Goal: Task Accomplishment & Management: Manage account settings

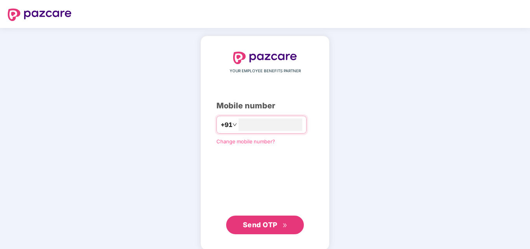
type input "**********"
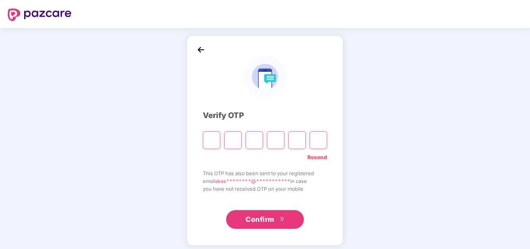
type input "*"
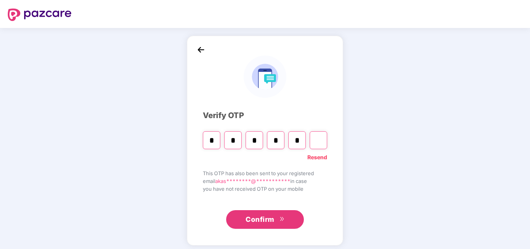
type input "*"
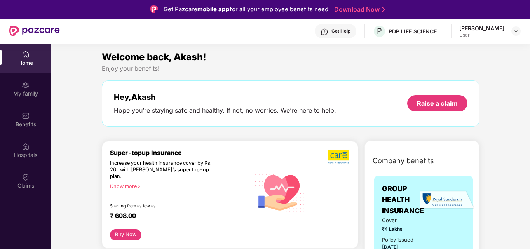
scroll to position [156, 0]
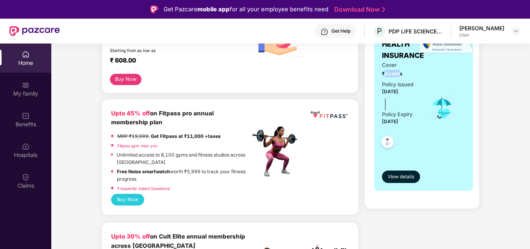
drag, startPoint x: 383, startPoint y: 74, endPoint x: 400, endPoint y: 74, distance: 16.7
click at [400, 74] on span "₹4 Lakhs" at bounding box center [400, 73] width 37 height 7
click at [394, 106] on div "Policy issued 22 July 2025 Policy Expiry 21 July 2026" at bounding box center [400, 103] width 37 height 46
drag, startPoint x: 378, startPoint y: 91, endPoint x: 409, endPoint y: 87, distance: 30.9
click at [409, 87] on div "GROUP HEALTH INSURANCE Cover ₹4 Lakhs Policy issued 22 July 2025 Policy Expiry …" at bounding box center [423, 105] width 99 height 171
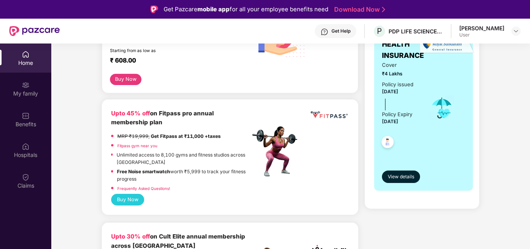
click at [399, 122] on span "[DATE]" at bounding box center [390, 122] width 16 height 6
drag, startPoint x: 381, startPoint y: 121, endPoint x: 416, endPoint y: 120, distance: 34.2
click at [416, 120] on div "Policy issued 22 July 2025 Policy Expiry 21 July 2026" at bounding box center [400, 103] width 37 height 46
click at [401, 179] on span "View details" at bounding box center [401, 176] width 26 height 7
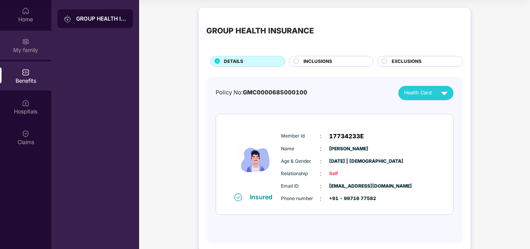
click at [33, 46] on div "My family" at bounding box center [25, 50] width 51 height 8
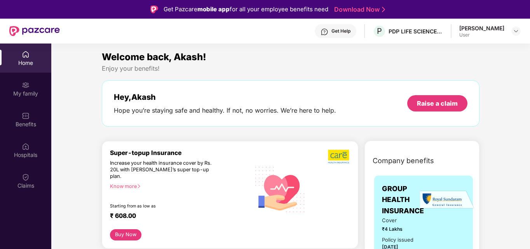
click at [521, 32] on header "Get Help P PDP LIFE SCIENCE LOGISTICS INDIA PRIVATE LIMITED [PERSON_NAME] User" at bounding box center [265, 31] width 530 height 25
click at [513, 32] on img at bounding box center [516, 31] width 6 height 6
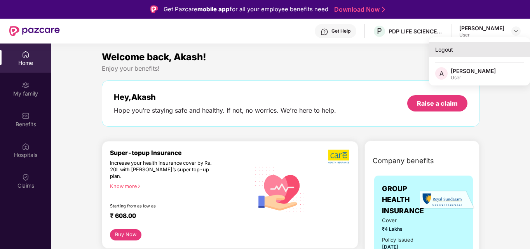
click at [445, 49] on div "Logout" at bounding box center [479, 49] width 101 height 15
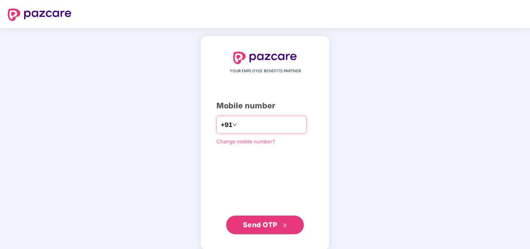
click at [248, 123] on input "number" at bounding box center [271, 125] width 64 height 12
type input "**********"
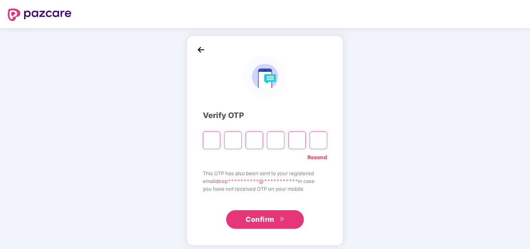
type input "*"
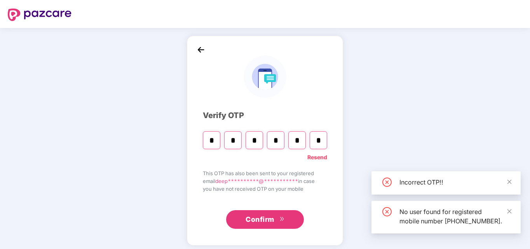
type input "*"
click at [301, 138] on input "*" at bounding box center [297, 140] width 17 height 18
click at [299, 139] on input "*" at bounding box center [297, 140] width 17 height 18
click at [278, 141] on input "*" at bounding box center [275, 140] width 17 height 18
type input "*"
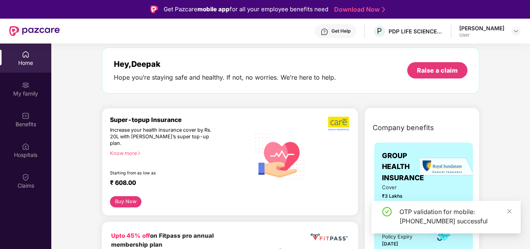
scroll to position [78, 0]
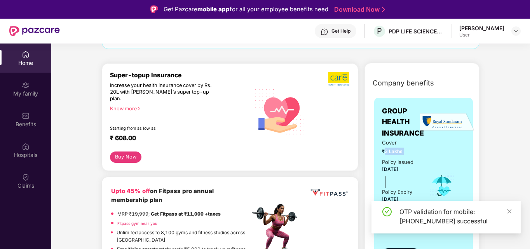
drag, startPoint x: 384, startPoint y: 154, endPoint x: 403, endPoint y: 149, distance: 19.6
click at [403, 149] on span "₹3 Lakhs" at bounding box center [400, 151] width 37 height 7
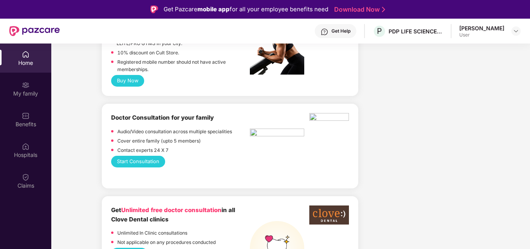
scroll to position [233, 0]
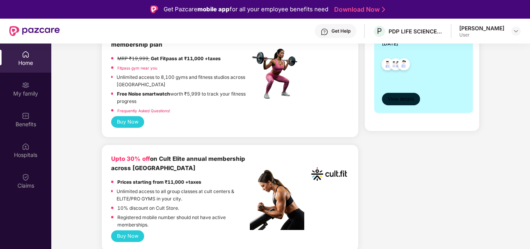
click at [407, 98] on span "View details" at bounding box center [401, 99] width 26 height 7
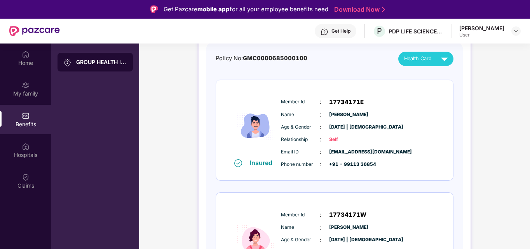
scroll to position [117, 0]
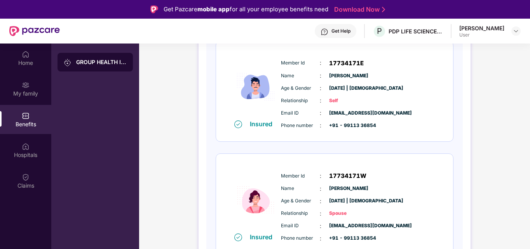
drag, startPoint x: 327, startPoint y: 77, endPoint x: 383, endPoint y: 75, distance: 55.3
click at [383, 75] on div "Name : [PERSON_NAME]" at bounding box center [358, 76] width 154 height 9
drag, startPoint x: 324, startPoint y: 184, endPoint x: 369, endPoint y: 184, distance: 45.5
click at [369, 184] on div "Member Id : 17734171W Name : [PERSON_NAME] Age & Gender : [DATE] | [DEMOGRAPHIC…" at bounding box center [358, 207] width 158 height 79
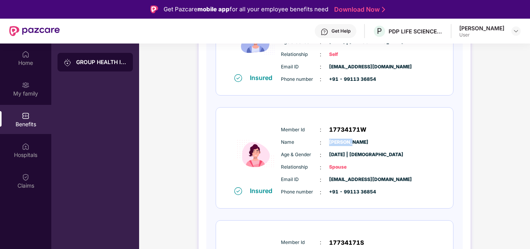
scroll to position [233, 0]
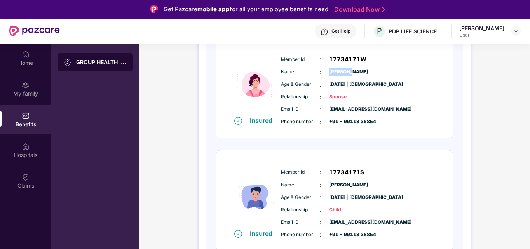
drag, startPoint x: 329, startPoint y: 185, endPoint x: 389, endPoint y: 185, distance: 59.9
click at [389, 185] on div "Name : [PERSON_NAME]" at bounding box center [358, 185] width 154 height 9
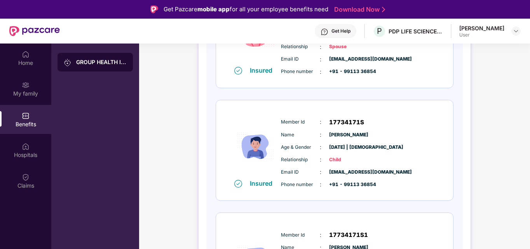
scroll to position [350, 0]
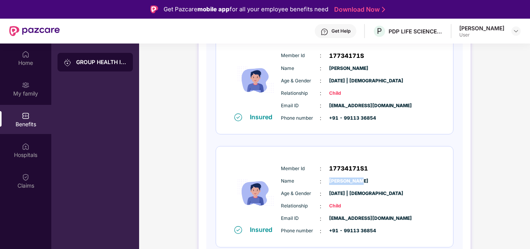
drag, startPoint x: 341, startPoint y: 179, endPoint x: 370, endPoint y: 179, distance: 28.4
click at [370, 179] on div "Name : [PERSON_NAME]" at bounding box center [358, 181] width 154 height 9
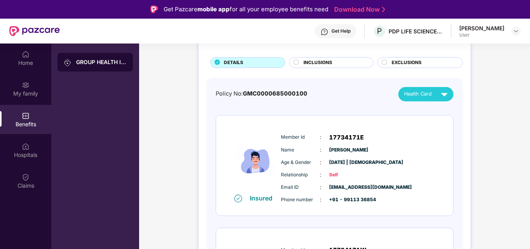
scroll to position [42, 0]
click at [449, 92] on img at bounding box center [445, 95] width 14 height 14
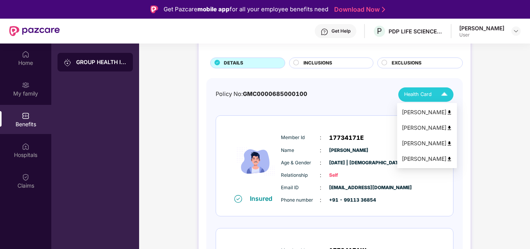
click at [448, 112] on img at bounding box center [450, 113] width 6 height 6
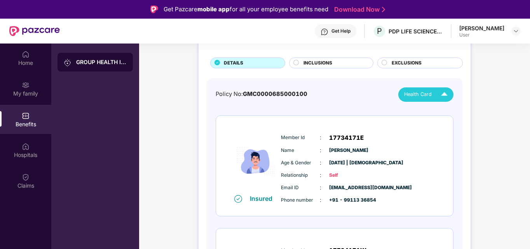
click at [423, 94] on span "Health Card" at bounding box center [418, 95] width 28 height 8
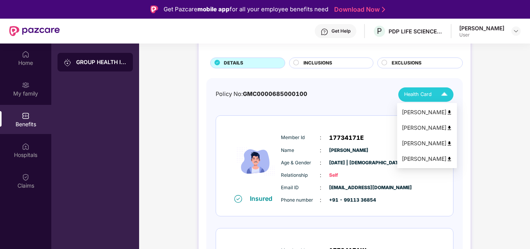
click at [448, 129] on img at bounding box center [450, 128] width 6 height 6
click at [446, 95] on img at bounding box center [445, 95] width 14 height 14
click at [447, 144] on img at bounding box center [450, 144] width 6 height 6
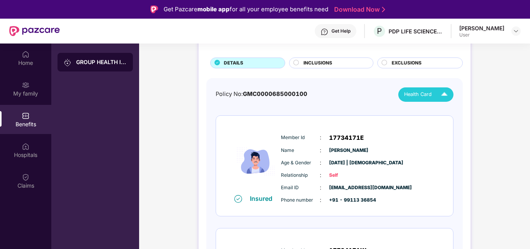
click at [446, 94] on img at bounding box center [445, 95] width 14 height 14
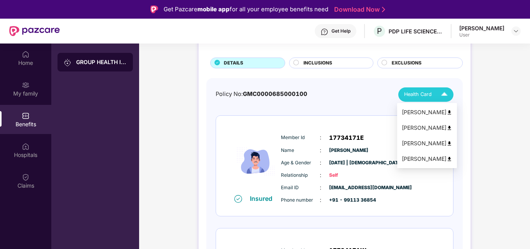
click at [447, 159] on img at bounding box center [450, 159] width 6 height 6
